Goal: Transaction & Acquisition: Purchase product/service

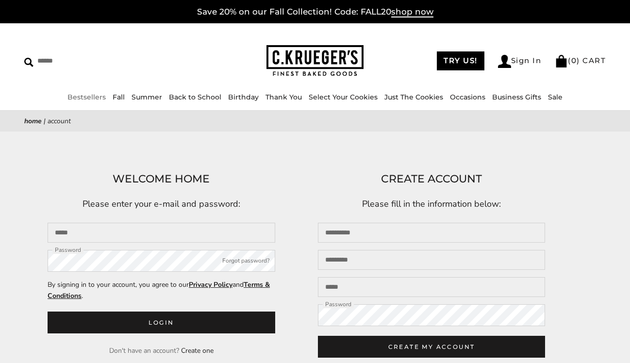
click at [81, 95] on link "Bestsellers" at bounding box center [87, 97] width 38 height 9
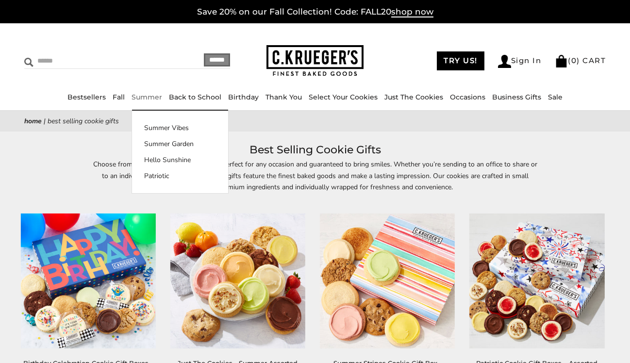
click at [51, 58] on input "Search" at bounding box center [91, 60] width 134 height 15
type input "**********"
click at [211, 60] on input "******" at bounding box center [217, 59] width 26 height 13
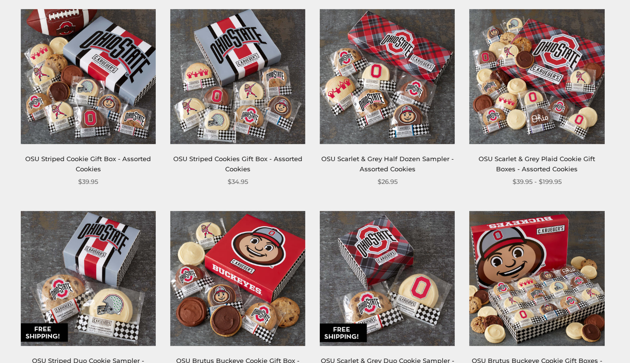
scroll to position [187, 0]
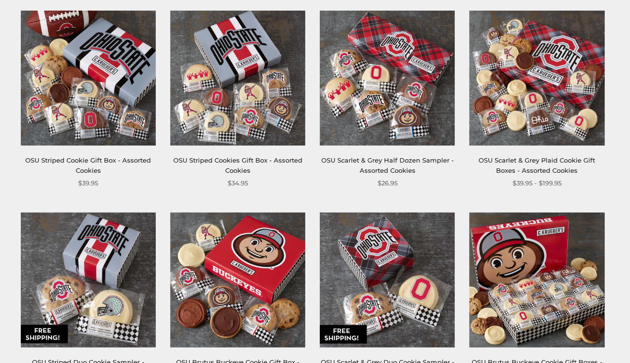
click at [107, 109] on img at bounding box center [87, 77] width 135 height 135
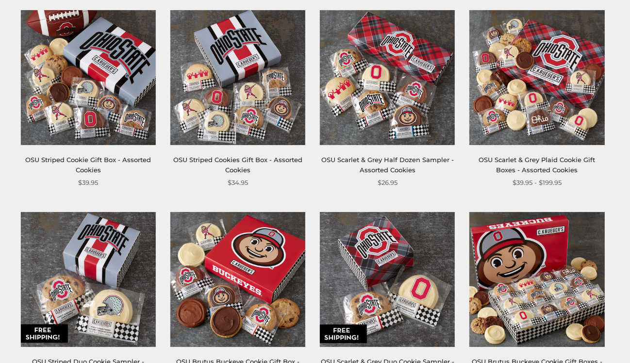
scroll to position [190, 0]
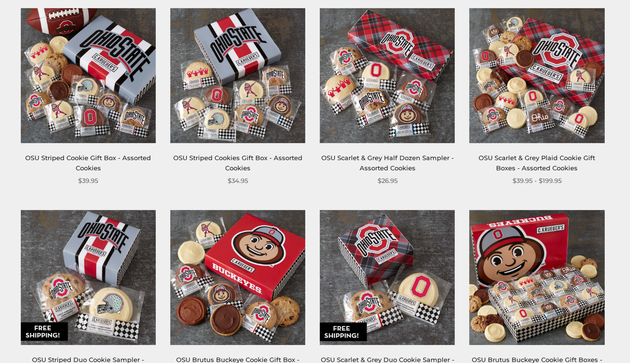
click at [566, 156] on link "OSU Scarlet & Grey Plaid Cookie Gift Boxes - Assorted Cookies" at bounding box center [537, 163] width 117 height 18
click at [106, 105] on img at bounding box center [87, 75] width 135 height 135
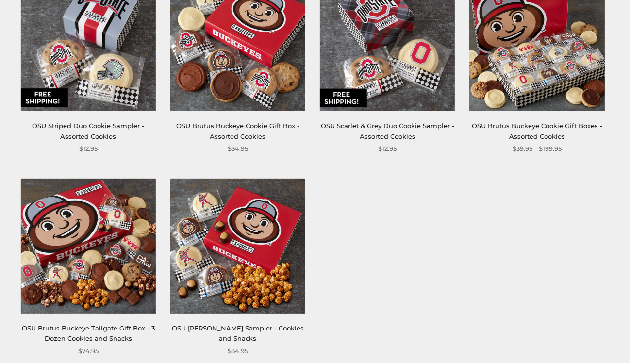
scroll to position [432, 0]
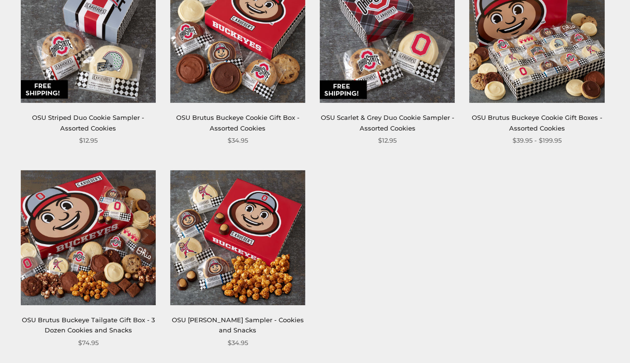
click at [122, 232] on img at bounding box center [87, 237] width 135 height 135
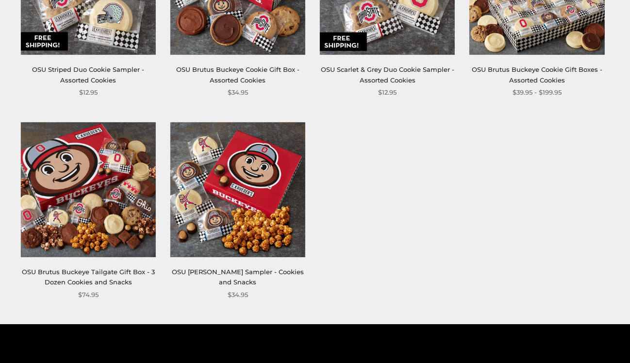
scroll to position [509, 0]
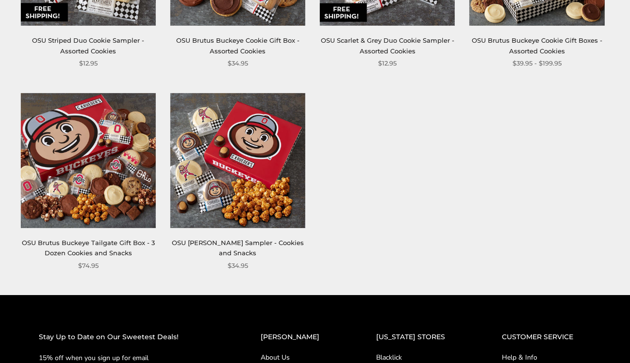
click at [252, 185] on img at bounding box center [237, 160] width 135 height 135
click at [90, 154] on img at bounding box center [87, 160] width 135 height 135
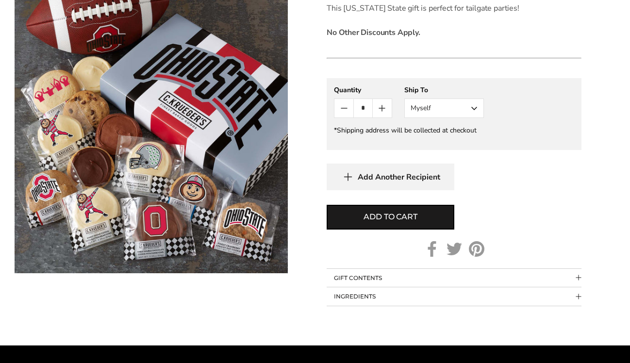
scroll to position [463, 0]
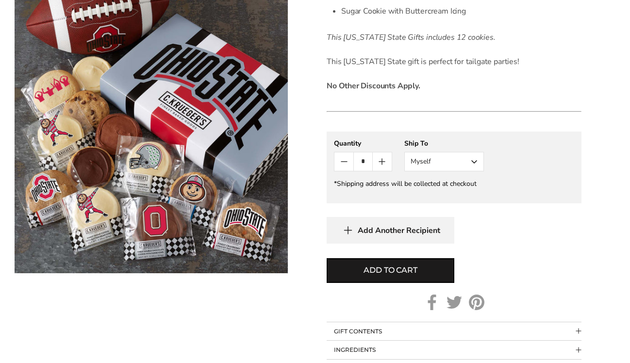
scroll to position [409, 0]
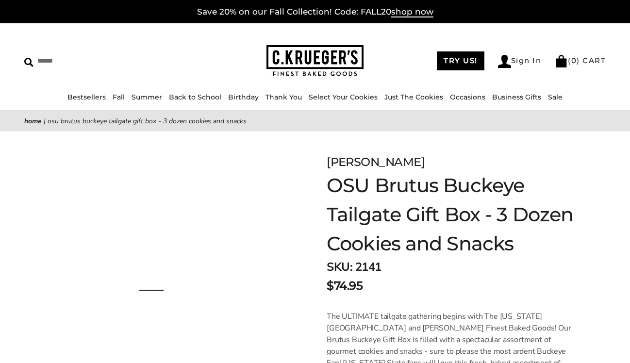
scroll to position [1, 0]
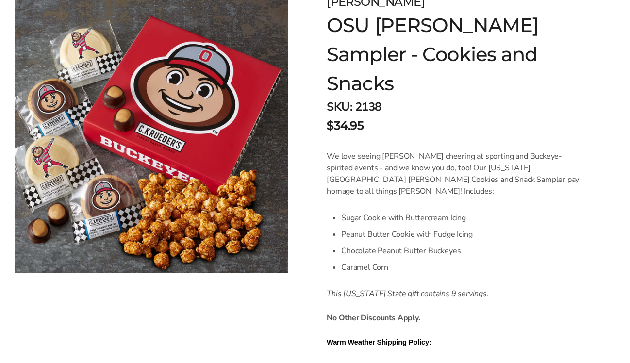
scroll to position [174, 0]
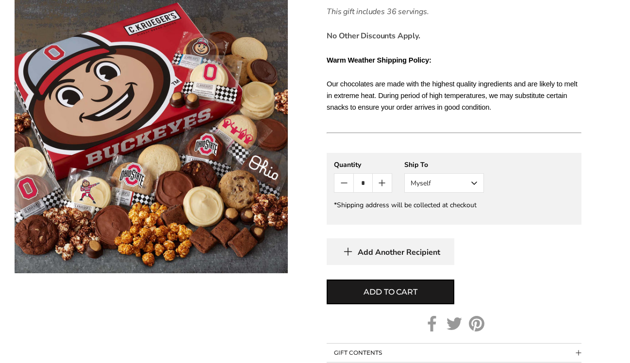
scroll to position [593, 0]
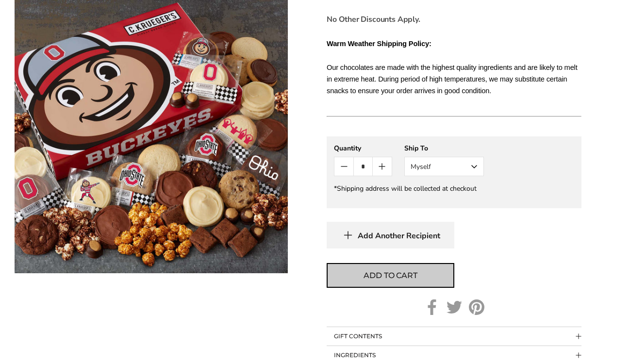
click at [364, 270] on span "Add to cart" at bounding box center [390, 276] width 53 height 12
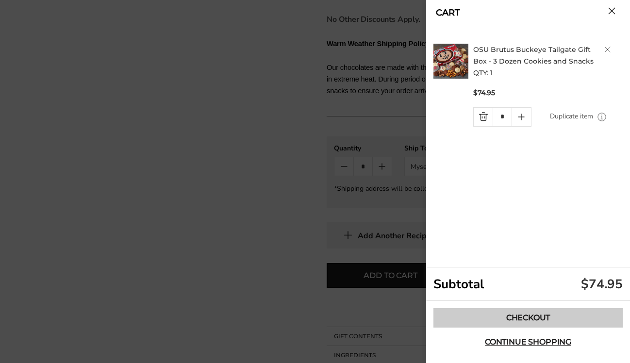
click at [555, 317] on link "Checkout" at bounding box center [528, 317] width 189 height 19
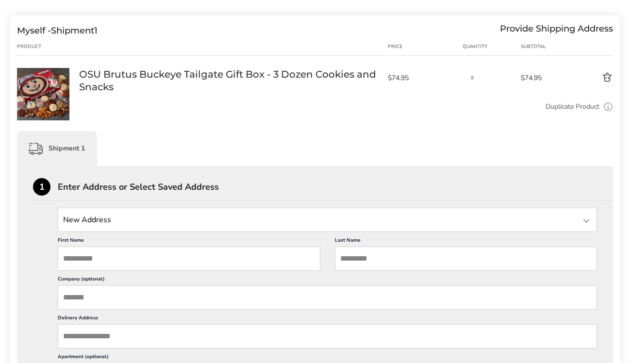
scroll to position [119, 0]
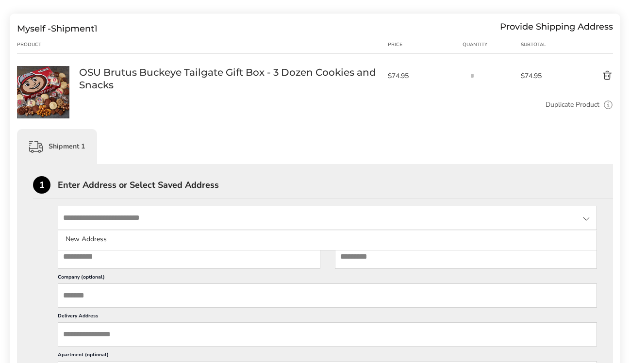
click at [337, 218] on input "State" at bounding box center [328, 218] width 540 height 24
click at [296, 217] on input "State" at bounding box center [328, 218] width 540 height 24
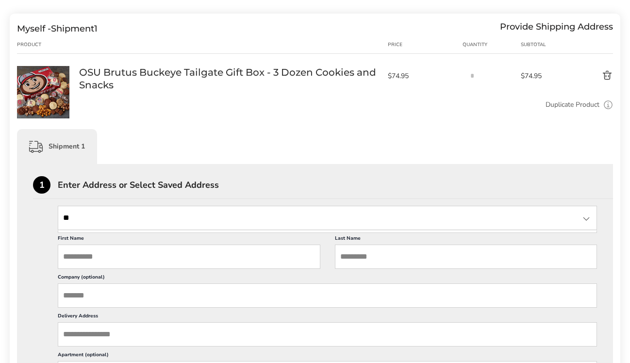
type input "*"
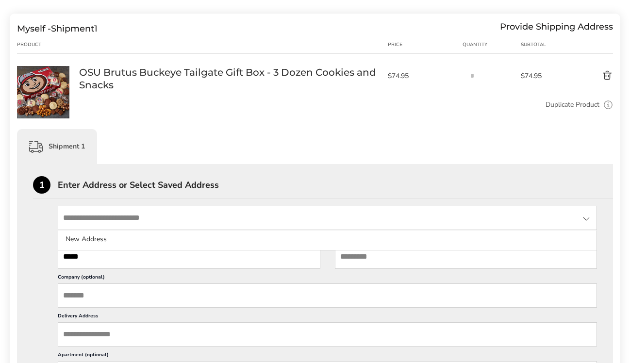
type input "*****"
type input "*********"
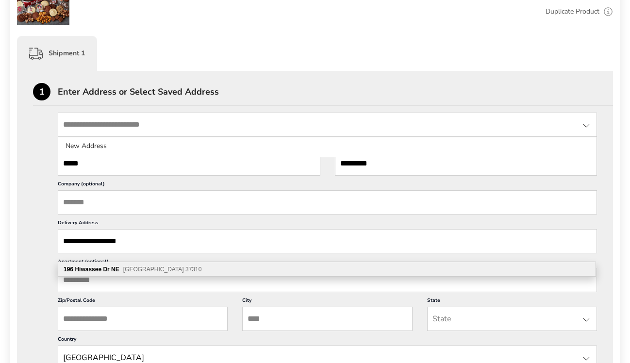
scroll to position [225, 0]
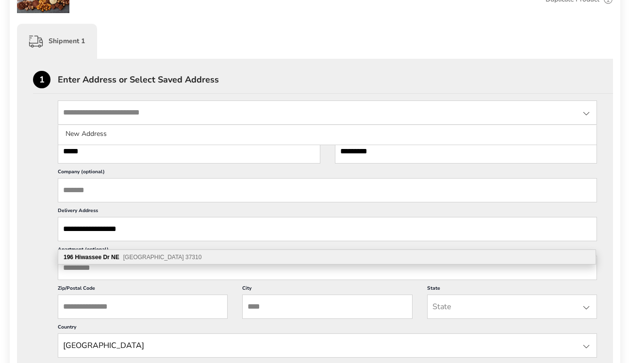
click at [296, 255] on div "[STREET_ADDRESS]" at bounding box center [327, 257] width 538 height 15
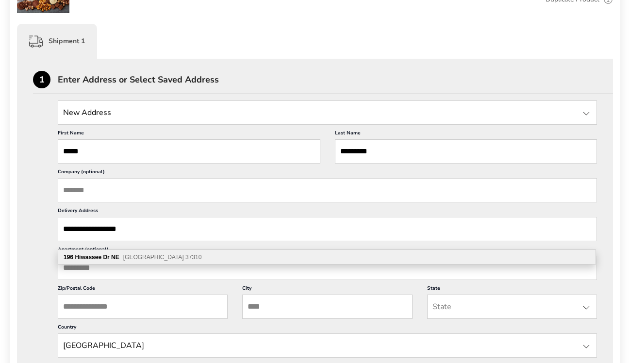
type input "**********"
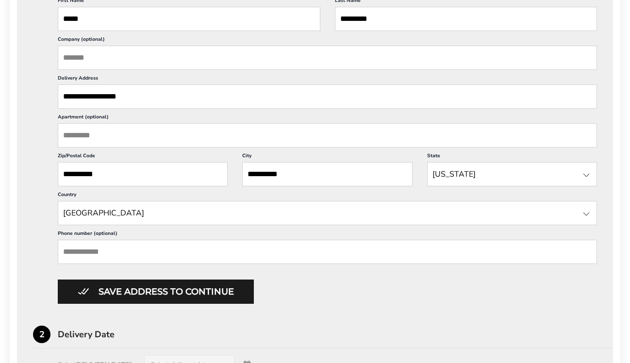
scroll to position [361, 0]
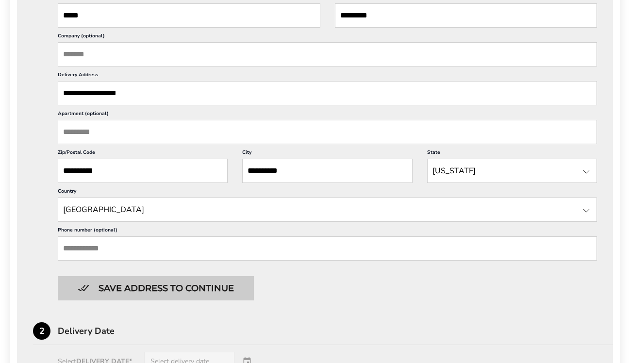
click at [241, 296] on button "Save address to continue" at bounding box center [156, 288] width 196 height 24
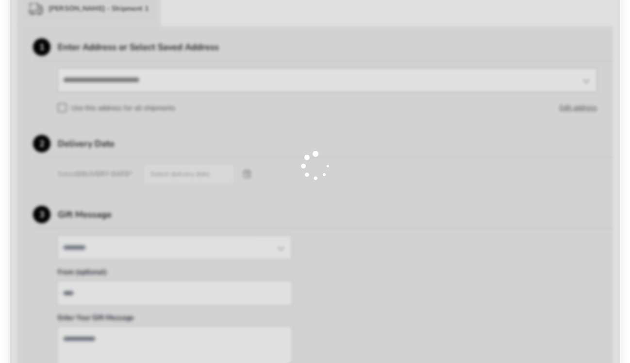
scroll to position [256, 0]
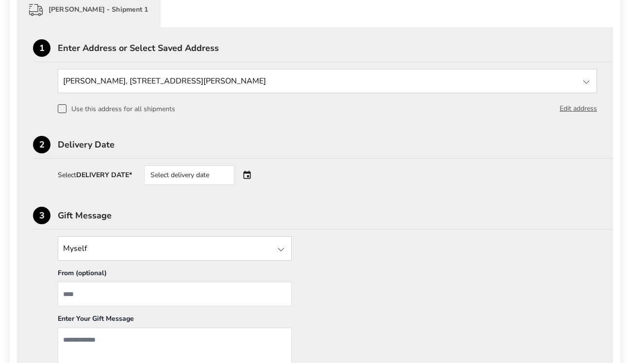
click at [248, 176] on div "Select delivery date" at bounding box center [203, 175] width 118 height 19
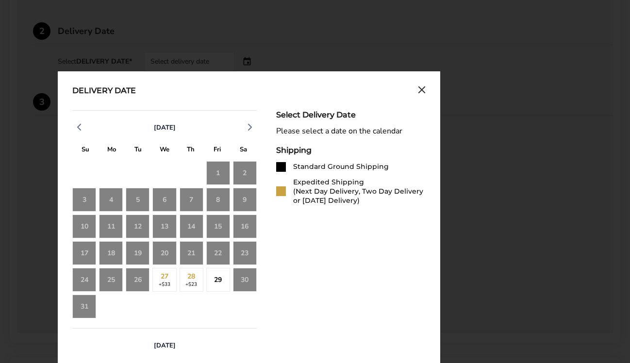
scroll to position [382, 0]
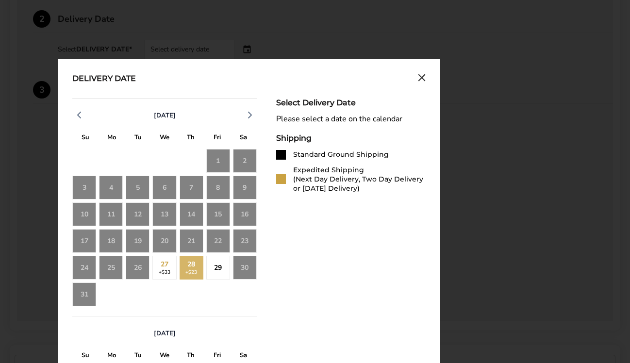
click at [184, 270] on div "28 +$23" at bounding box center [192, 268] width 24 height 24
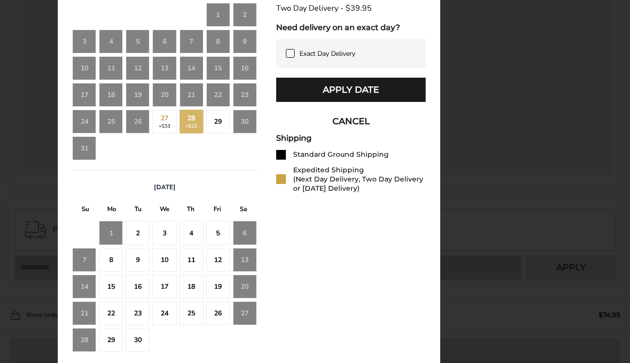
scroll to position [563, 0]
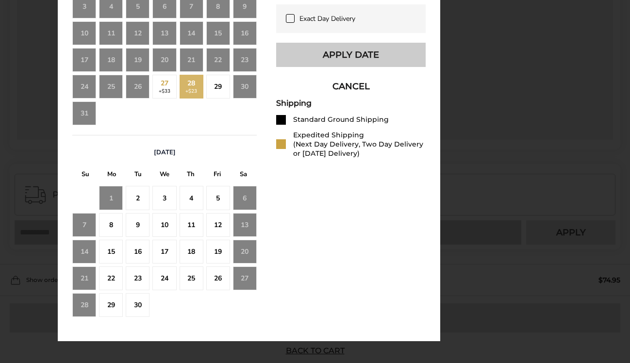
click at [403, 55] on button "Apply Date" at bounding box center [351, 55] width 150 height 24
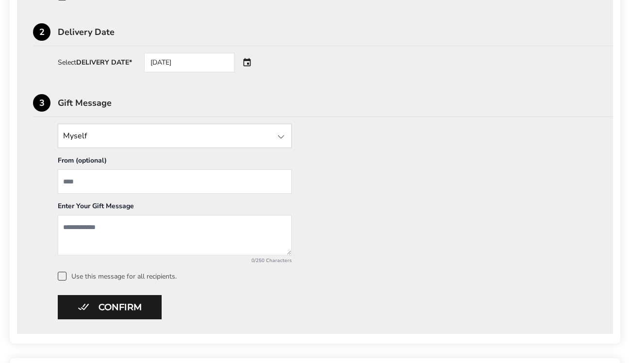
scroll to position [368, 0]
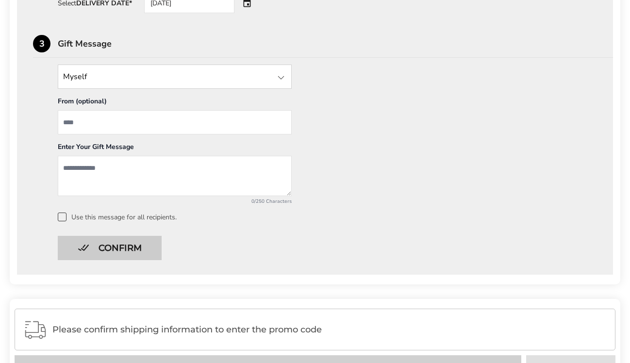
click at [93, 254] on button "Confirm" at bounding box center [110, 248] width 104 height 24
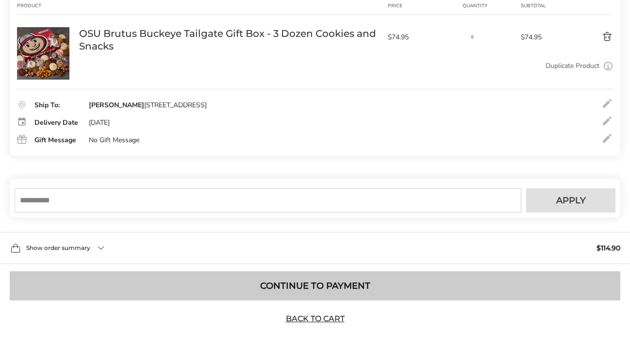
scroll to position [175, 0]
click at [232, 278] on button "Continue to Payment" at bounding box center [315, 285] width 611 height 29
